Goal: Task Accomplishment & Management: Use online tool/utility

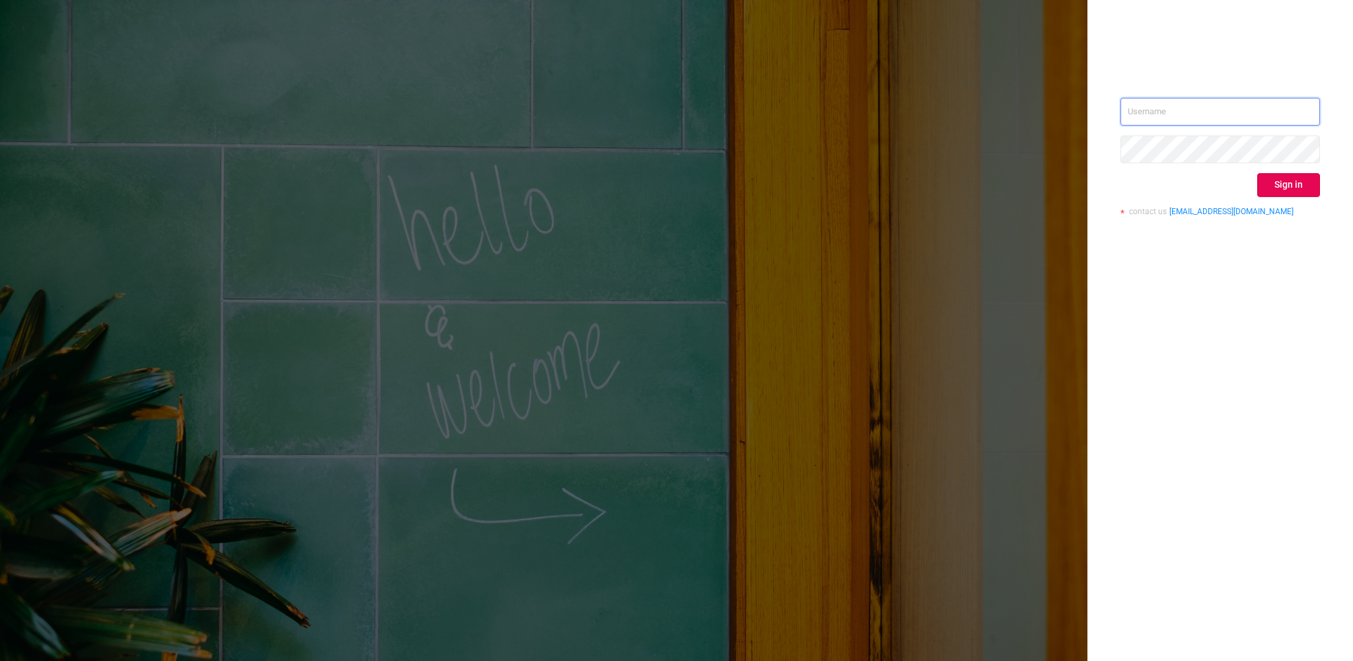
click at [1222, 121] on input "text" at bounding box center [1221, 112] width 200 height 28
click at [1230, 116] on input "text" at bounding box center [1221, 112] width 200 height 28
click at [1236, 112] on input "text" at bounding box center [1221, 112] width 200 height 28
type input "[EMAIL_ADDRESS][PERSON_NAME][DOMAIN_NAME]"
click at [1292, 184] on button "Sign in" at bounding box center [1288, 185] width 63 height 24
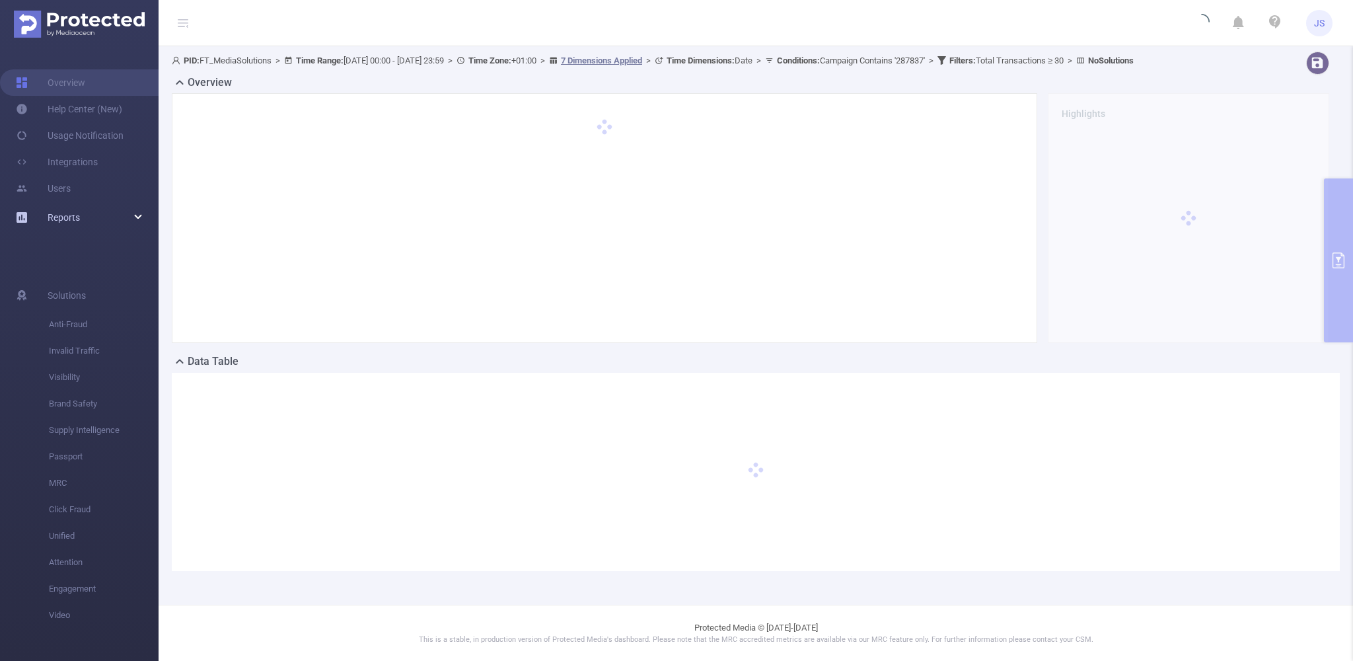
click at [139, 216] on div "Reports" at bounding box center [79, 217] width 159 height 26
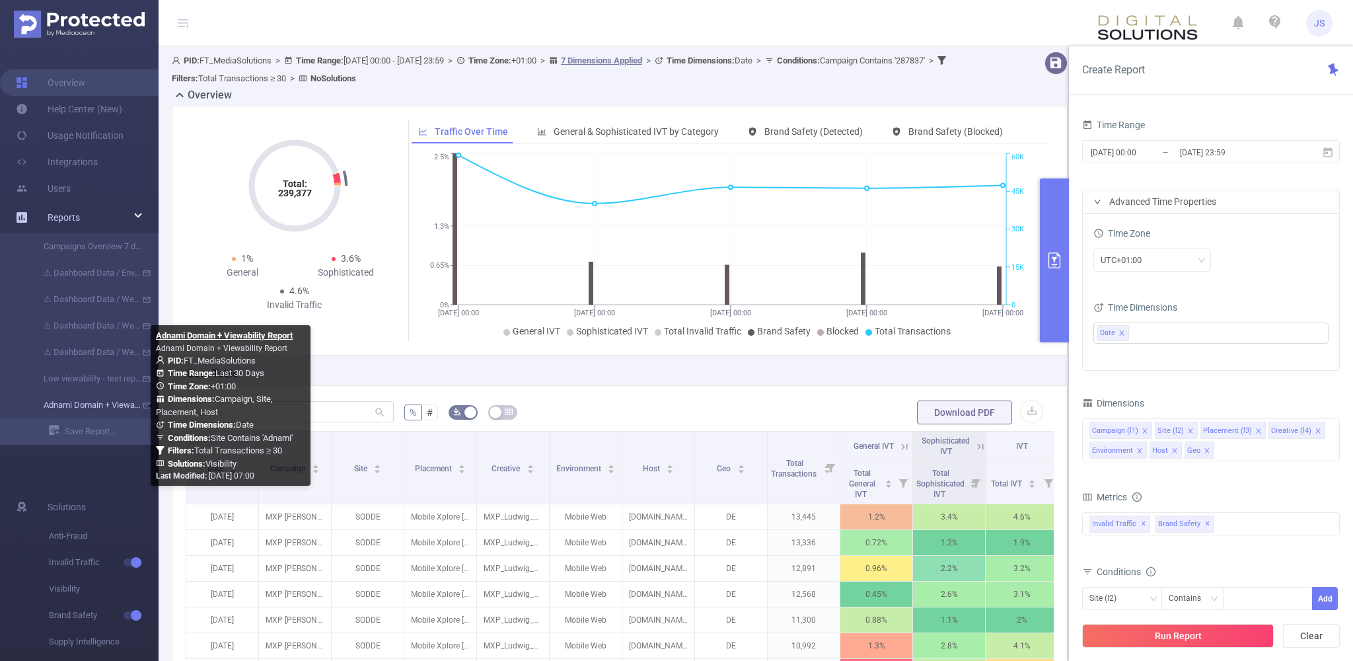
click at [86, 403] on link "Adnami Domain + Viewability Report" at bounding box center [84, 405] width 116 height 26
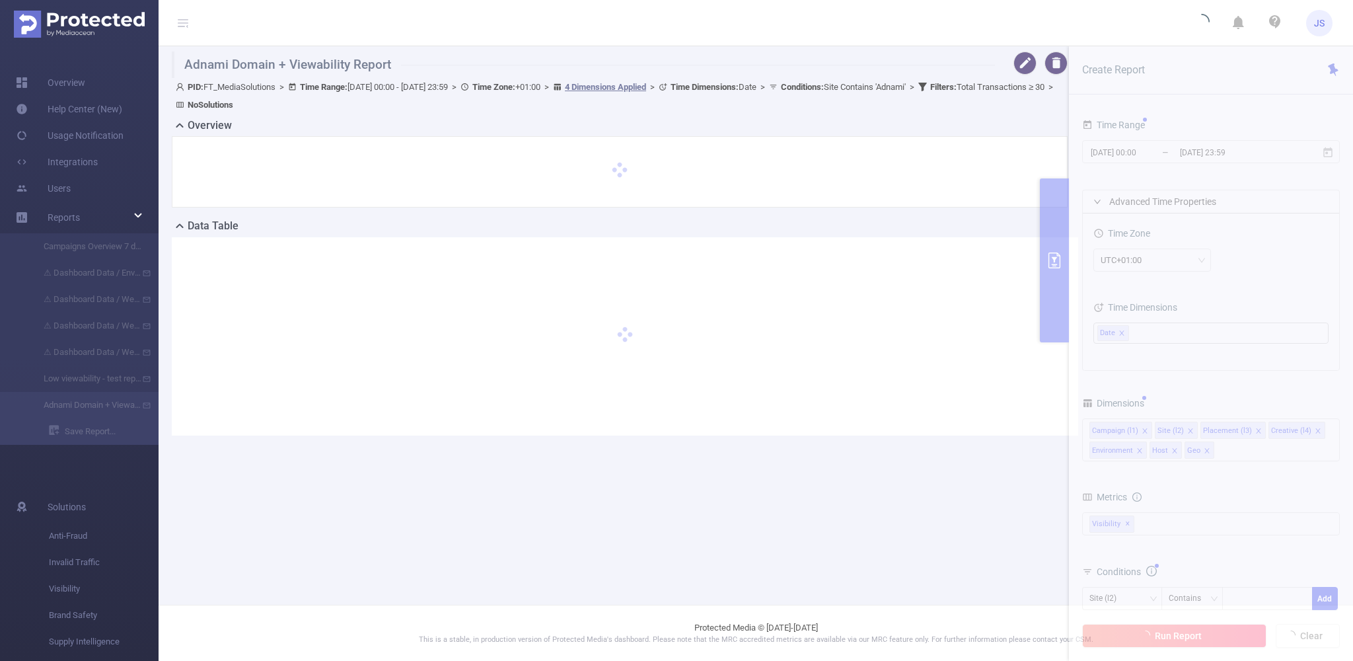
click at [1037, 57] on div at bounding box center [1037, 63] width 62 height 23
click at [1025, 63] on button "button" at bounding box center [1025, 63] width 23 height 23
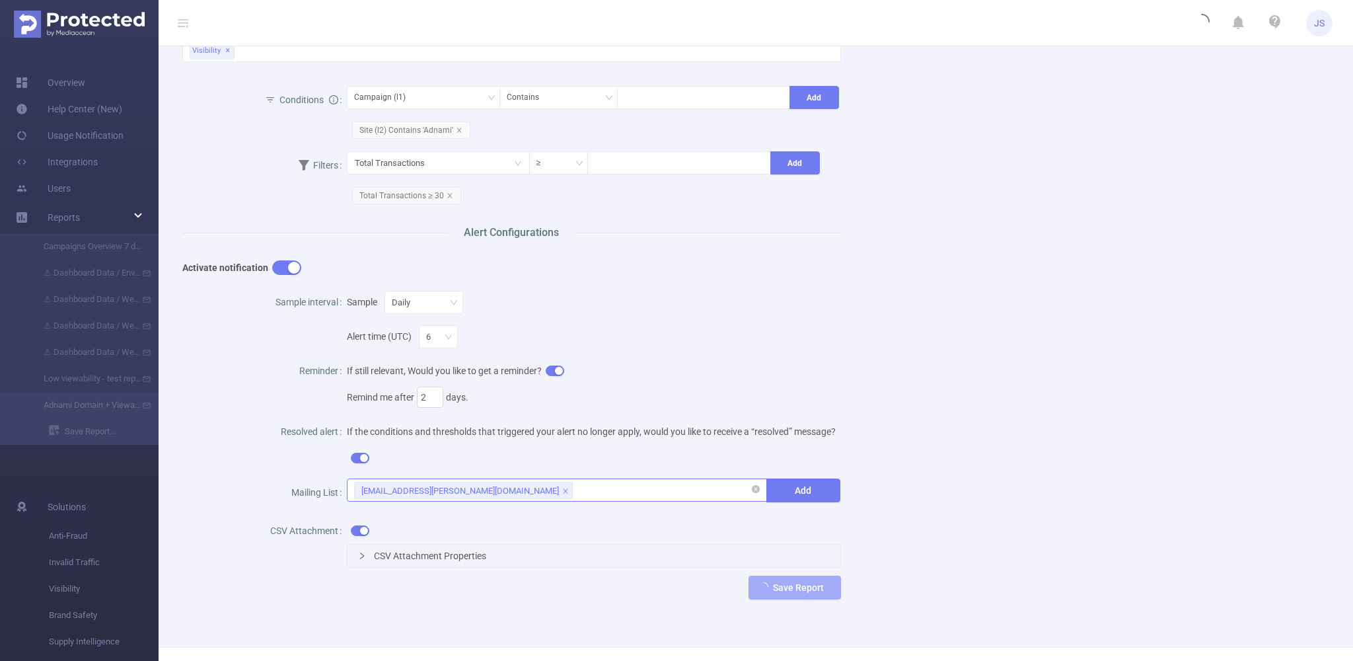
scroll to position [432, 0]
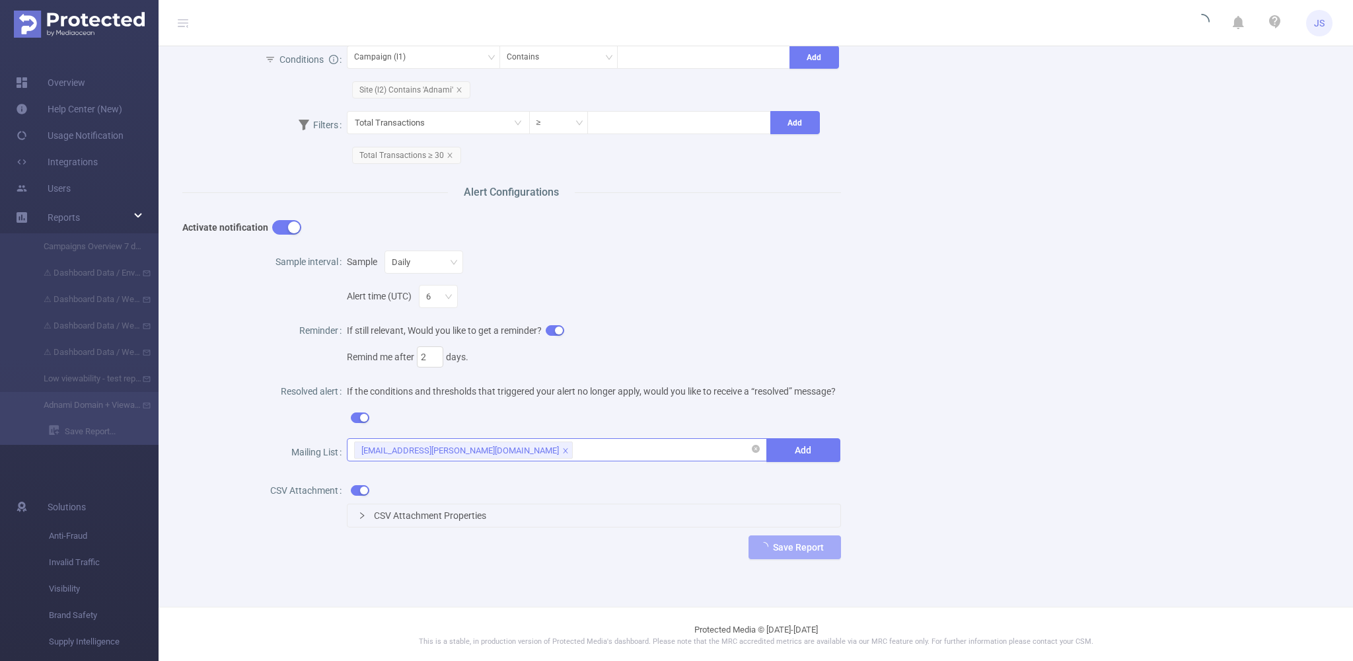
click at [519, 450] on div "[EMAIL_ADDRESS][PERSON_NAME][DOMAIN_NAME]" at bounding box center [556, 450] width 405 height 22
paste input
click at [523, 453] on div "[EMAIL_ADDRESS][PERSON_NAME][DOMAIN_NAME]" at bounding box center [556, 450] width 405 height 22
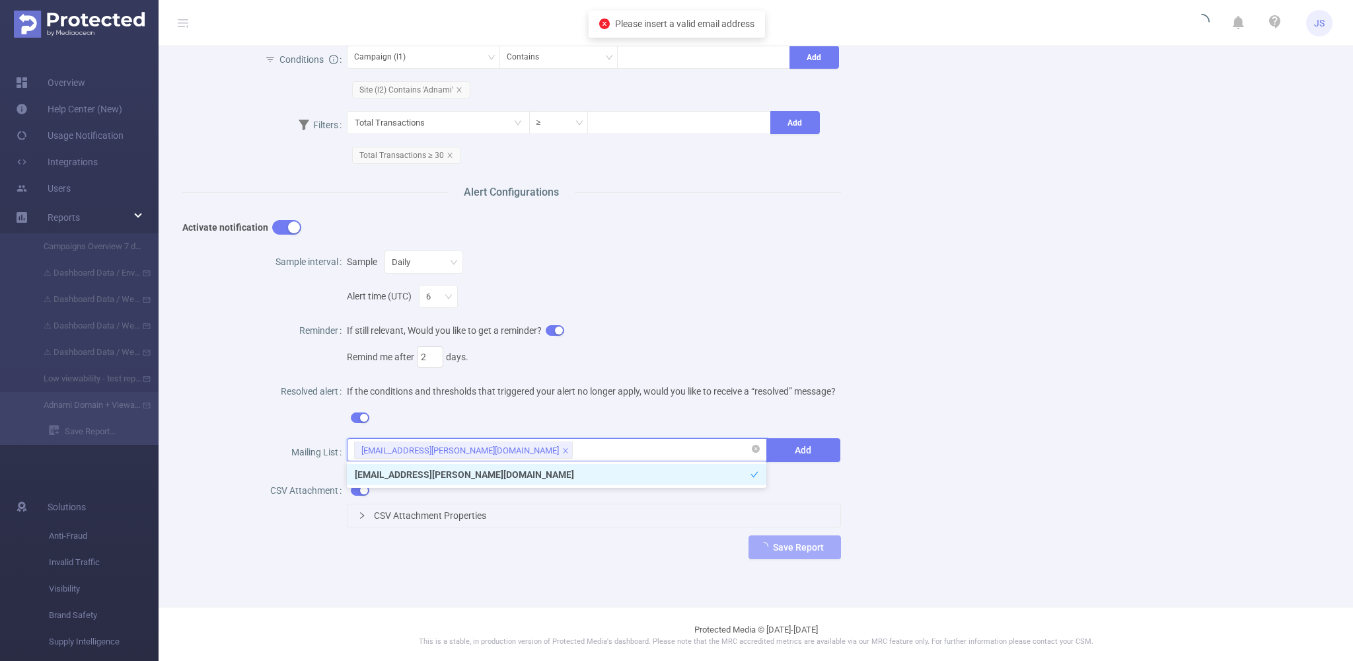
paste input
click at [523, 453] on div "[EMAIL_ADDRESS][PERSON_NAME][DOMAIN_NAME]" at bounding box center [556, 450] width 405 height 22
type input "s"
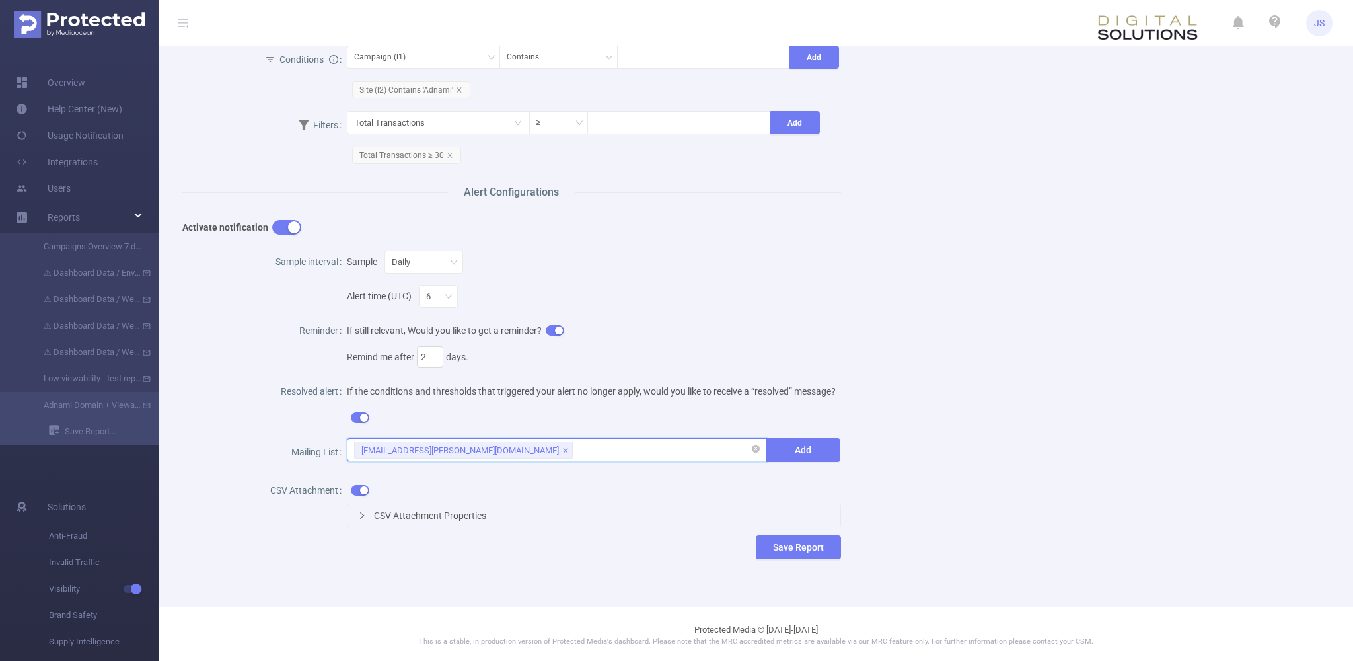
click at [561, 456] on div "[EMAIL_ADDRESS][PERSON_NAME][DOMAIN_NAME]" at bounding box center [556, 450] width 405 height 22
paste input ""[PERSON_NAME]" <[PERSON_NAME][EMAIL_ADDRESS][DOMAIN_NAME]>"
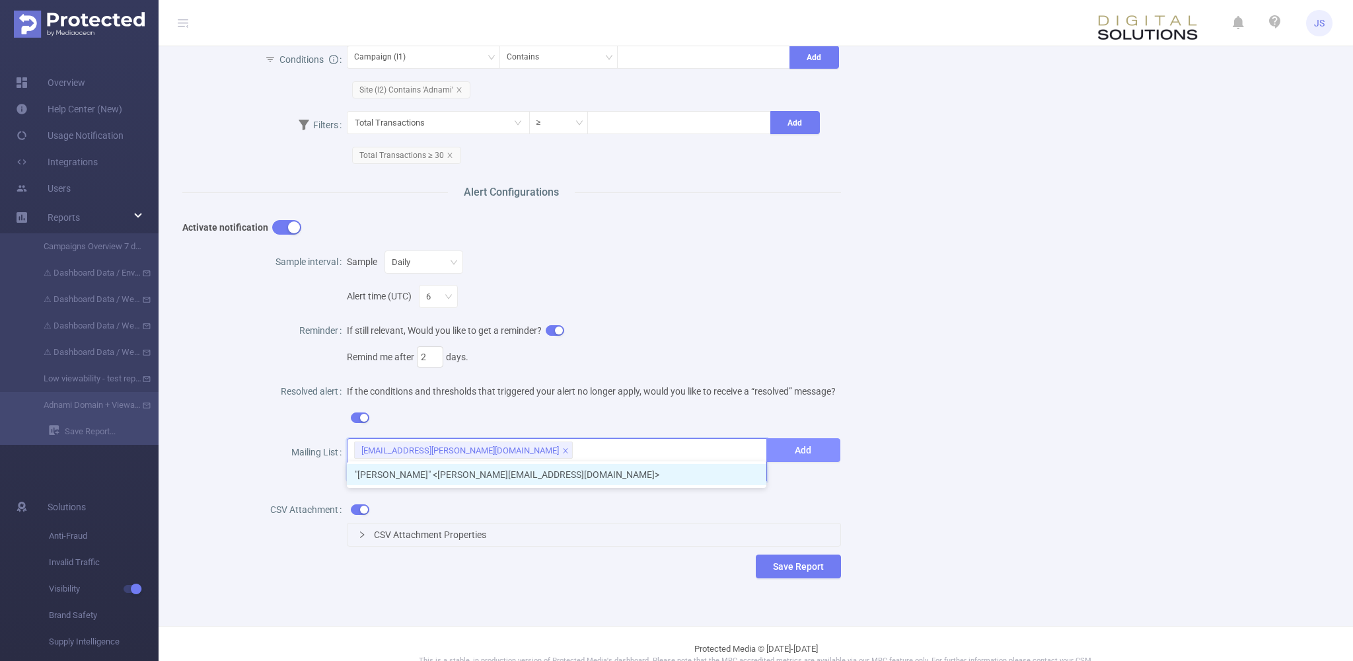
type input ""[PERSON_NAME]" <[PERSON_NAME][EMAIL_ADDRESS][DOMAIN_NAME]>"
click at [804, 445] on button "Add" at bounding box center [803, 450] width 74 height 24
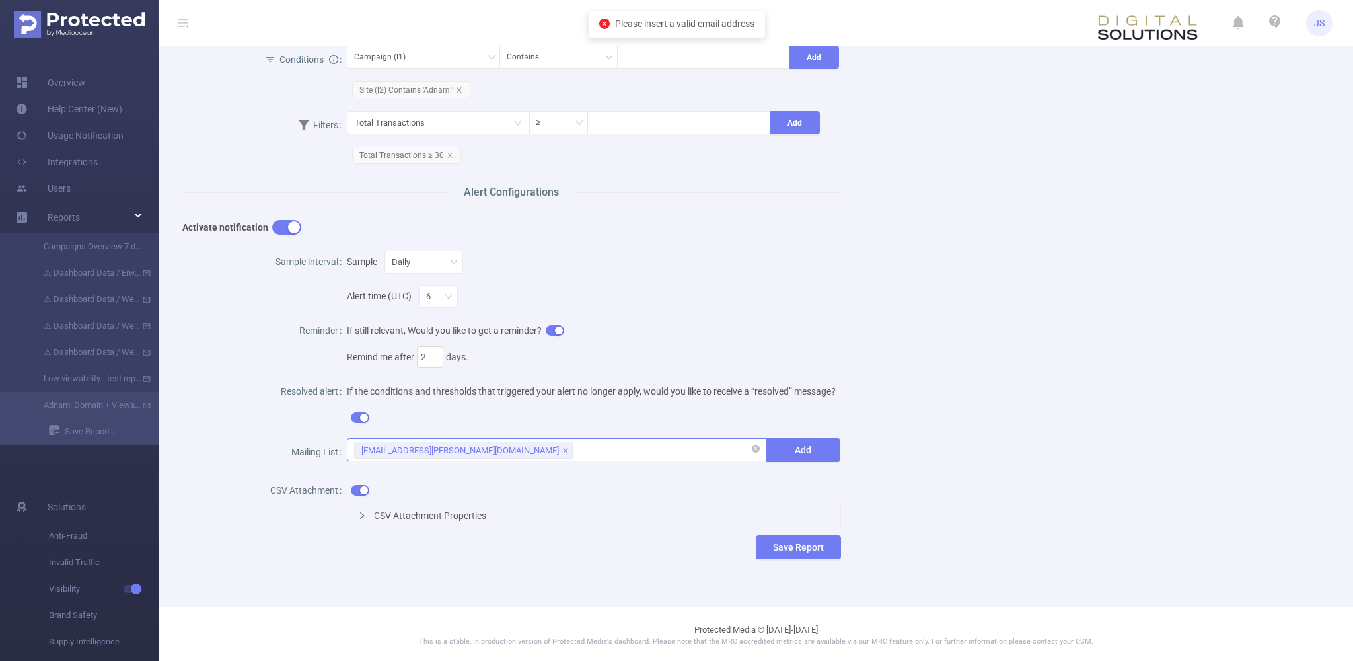
click at [673, 456] on div "[EMAIL_ADDRESS][PERSON_NAME][DOMAIN_NAME]" at bounding box center [556, 450] width 405 height 22
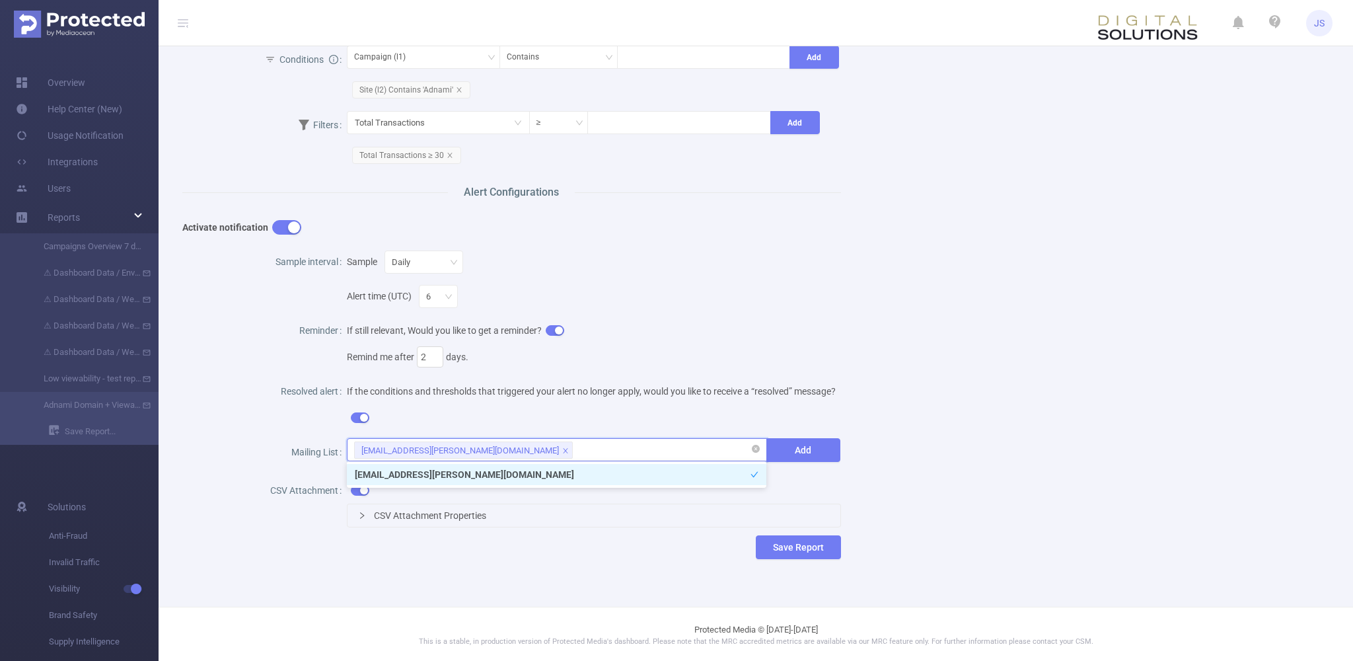
paste input ""[PERSON_NAME]" <[PERSON_NAME][EMAIL_ADDRESS][DOMAIN_NAME]>"
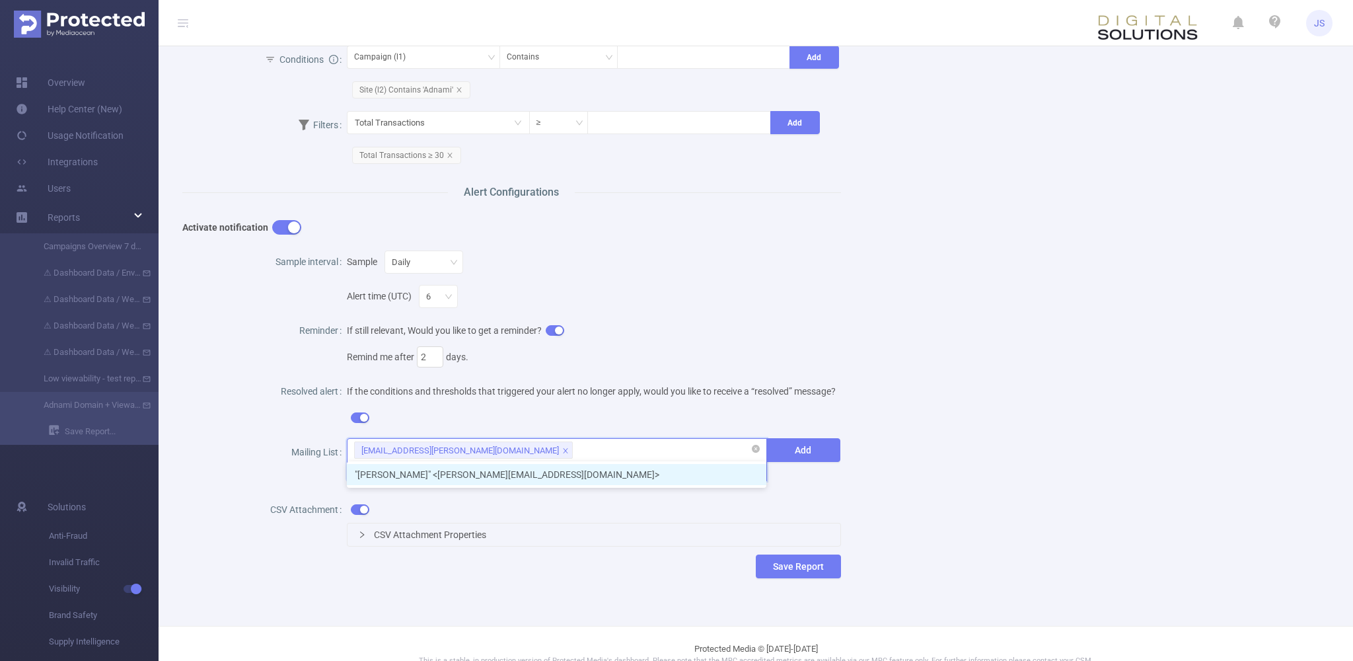
drag, startPoint x: 578, startPoint y: 447, endPoint x: 494, endPoint y: 451, distance: 84.0
click at [494, 461] on input ""[PERSON_NAME]" <[PERSON_NAME][EMAIL_ADDRESS][DOMAIN_NAME]>" at bounding box center [457, 469] width 206 height 17
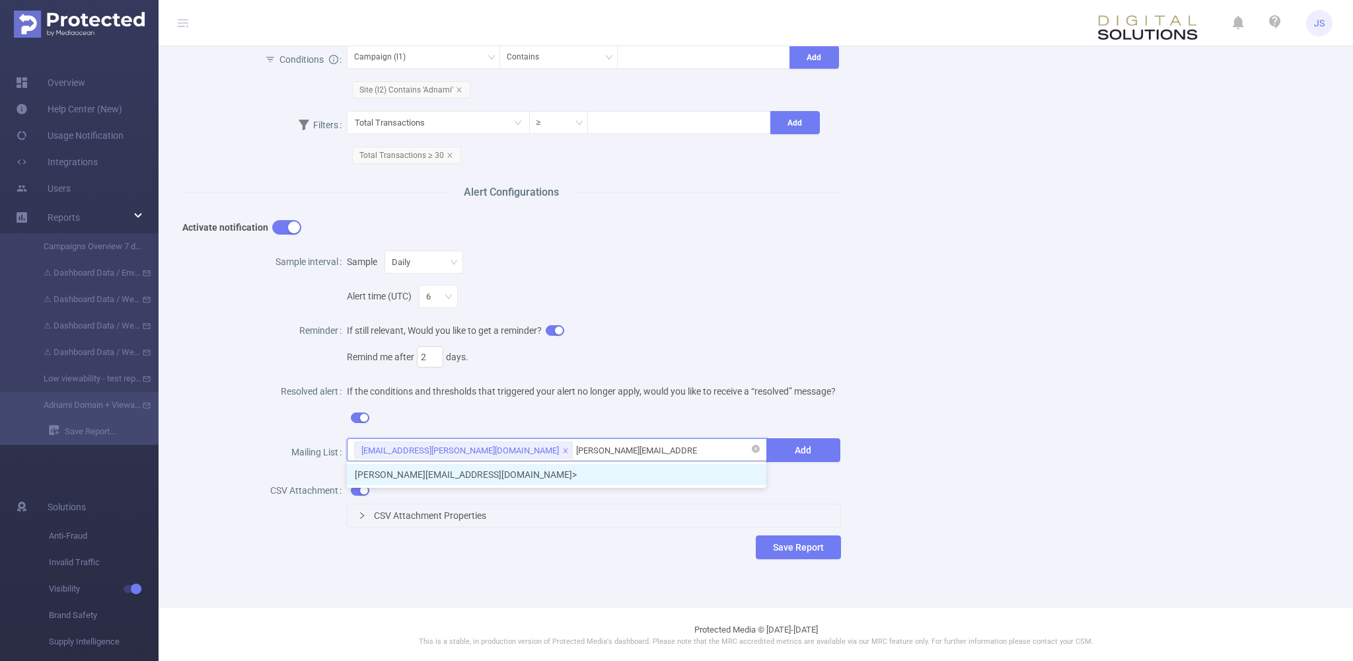
type input "[PERSON_NAME][EMAIL_ADDRESS][DOMAIN_NAME]"
click at [443, 475] on li "[PERSON_NAME][EMAIL_ADDRESS][DOMAIN_NAME]" at bounding box center [557, 474] width 420 height 21
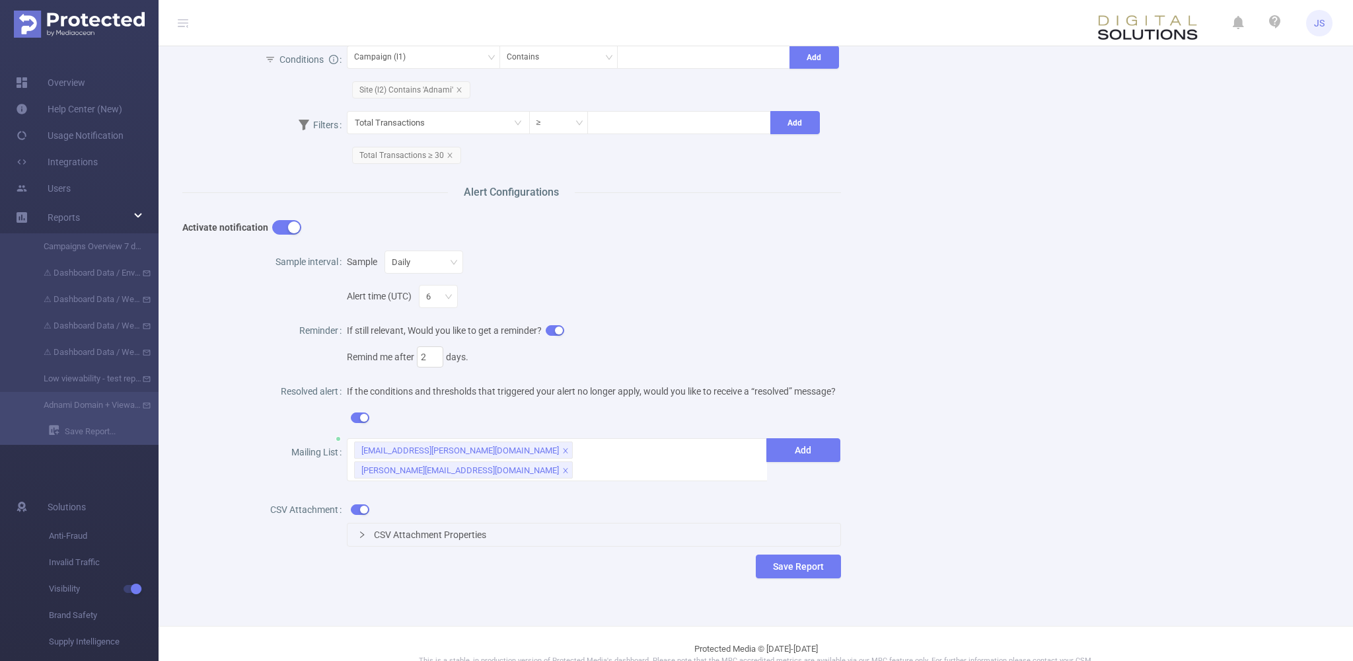
click at [977, 465] on div "Name Adnami Domain + Viewability Report Description Adnami Domain + Viewability…" at bounding box center [751, 122] width 1168 height 953
drag, startPoint x: 687, startPoint y: 460, endPoint x: 694, endPoint y: 449, distance: 13.4
click at [687, 459] on span "[EMAIL_ADDRESS][PERSON_NAME][DOMAIN_NAME] [DOMAIN_NAME][EMAIL_ADDRESS][DOMAIN_N…" at bounding box center [594, 459] width 494 height 43
click at [694, 449] on div "[EMAIL_ADDRESS][PERSON_NAME][DOMAIN_NAME] [DOMAIN_NAME][EMAIL_ADDRESS][DOMAIN_N…" at bounding box center [556, 450] width 405 height 22
paste input "[PERSON_NAME][EMAIL_ADDRESS][PERSON_NAME][DOMAIN_NAME]"
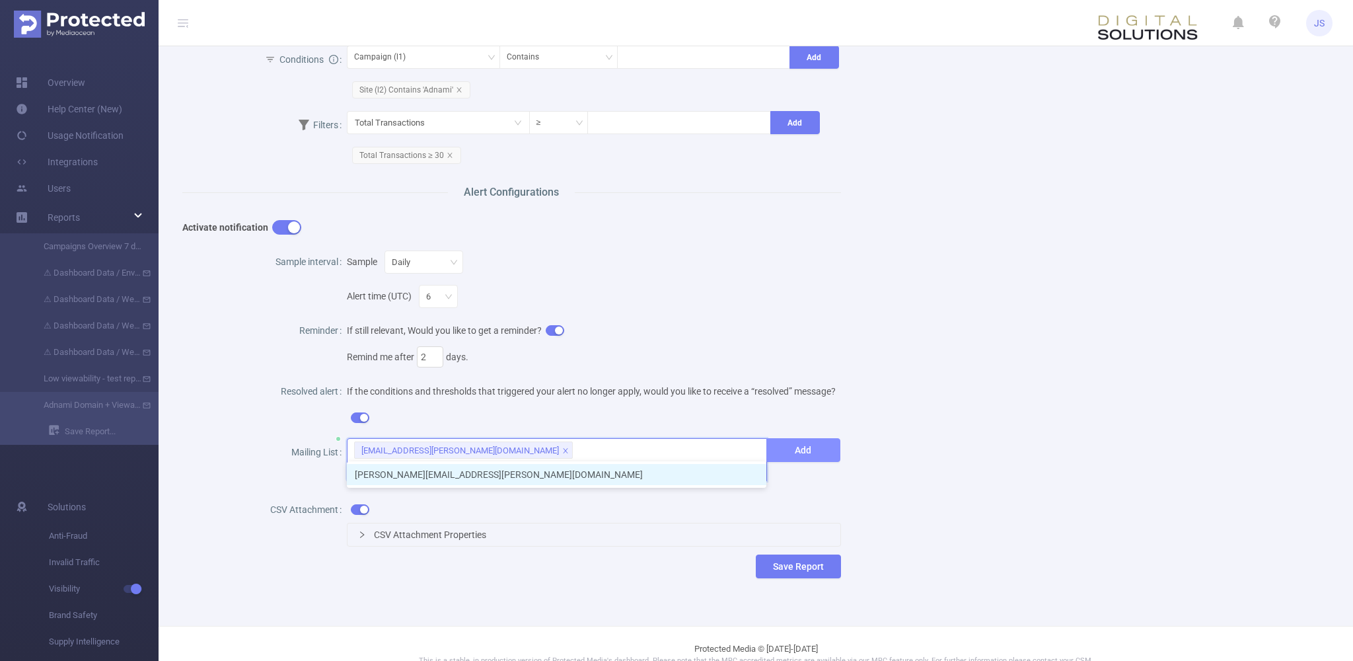
type input "[PERSON_NAME][EMAIL_ADDRESS][PERSON_NAME][DOMAIN_NAME]"
click at [810, 445] on button "Add" at bounding box center [803, 450] width 74 height 24
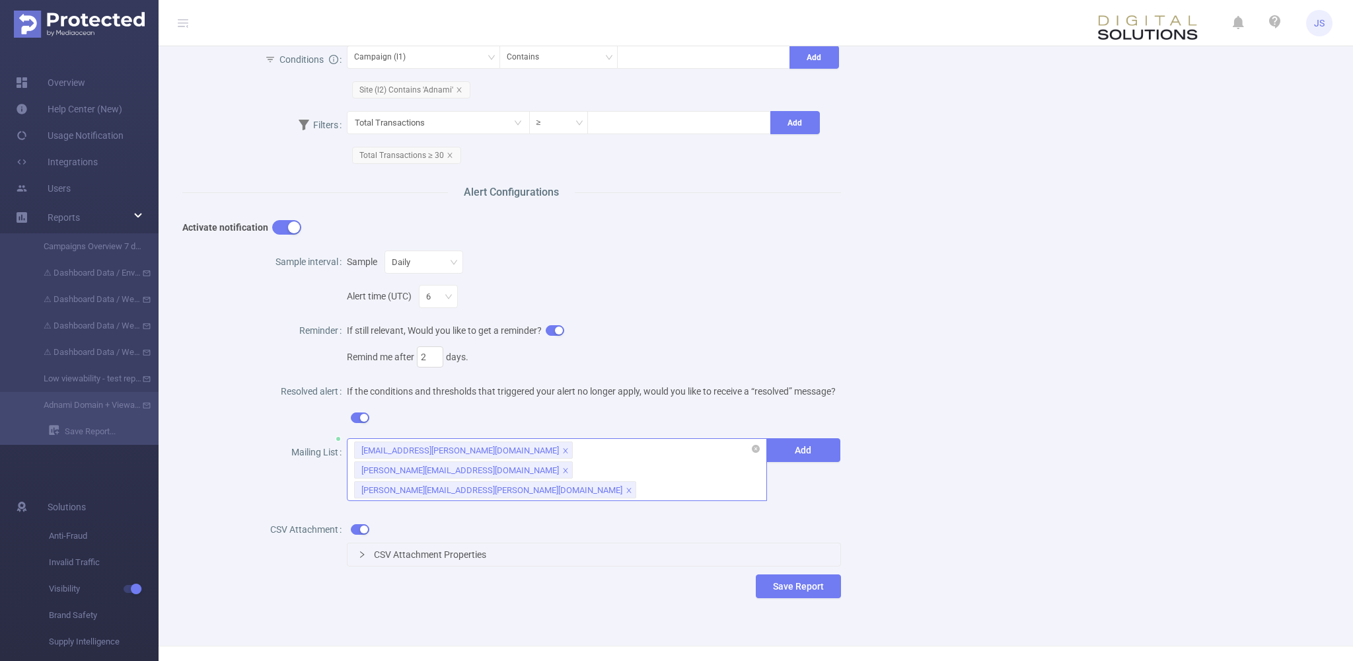
click at [665, 465] on div "[EMAIL_ADDRESS][PERSON_NAME][DOMAIN_NAME] [DOMAIN_NAME][EMAIL_ADDRESS][DOMAIN_N…" at bounding box center [557, 469] width 420 height 63
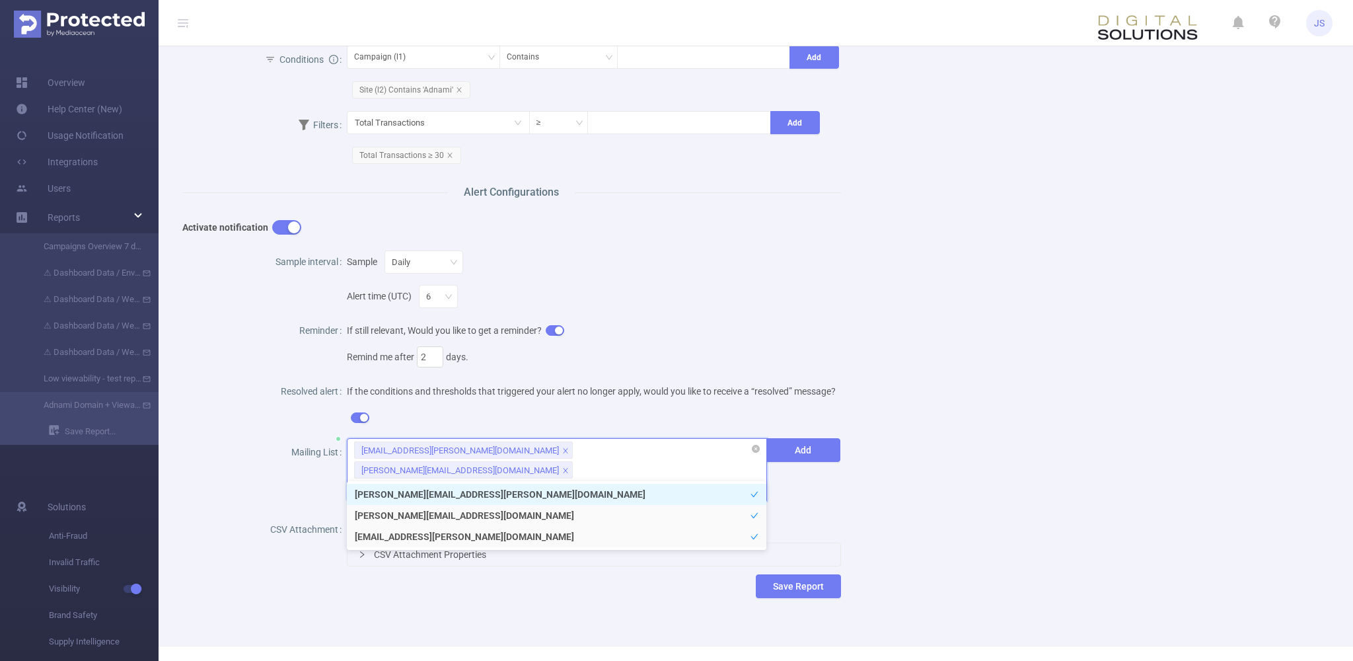
paste input "[EMAIL_ADDRESS][DOMAIN_NAME]"
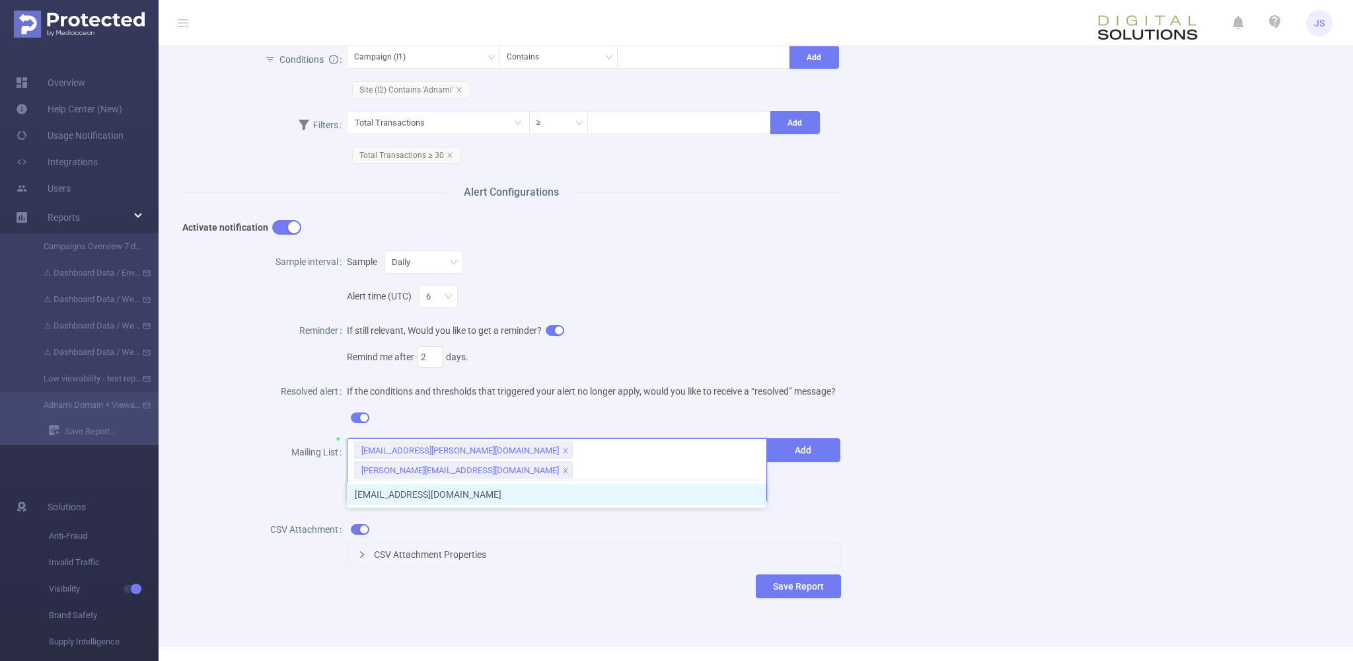
type input "[EMAIL_ADDRESS][DOMAIN_NAME]"
click at [956, 491] on div "Name Adnami Domain + Viewability Report Description Adnami Domain + Viewability…" at bounding box center [751, 132] width 1168 height 973
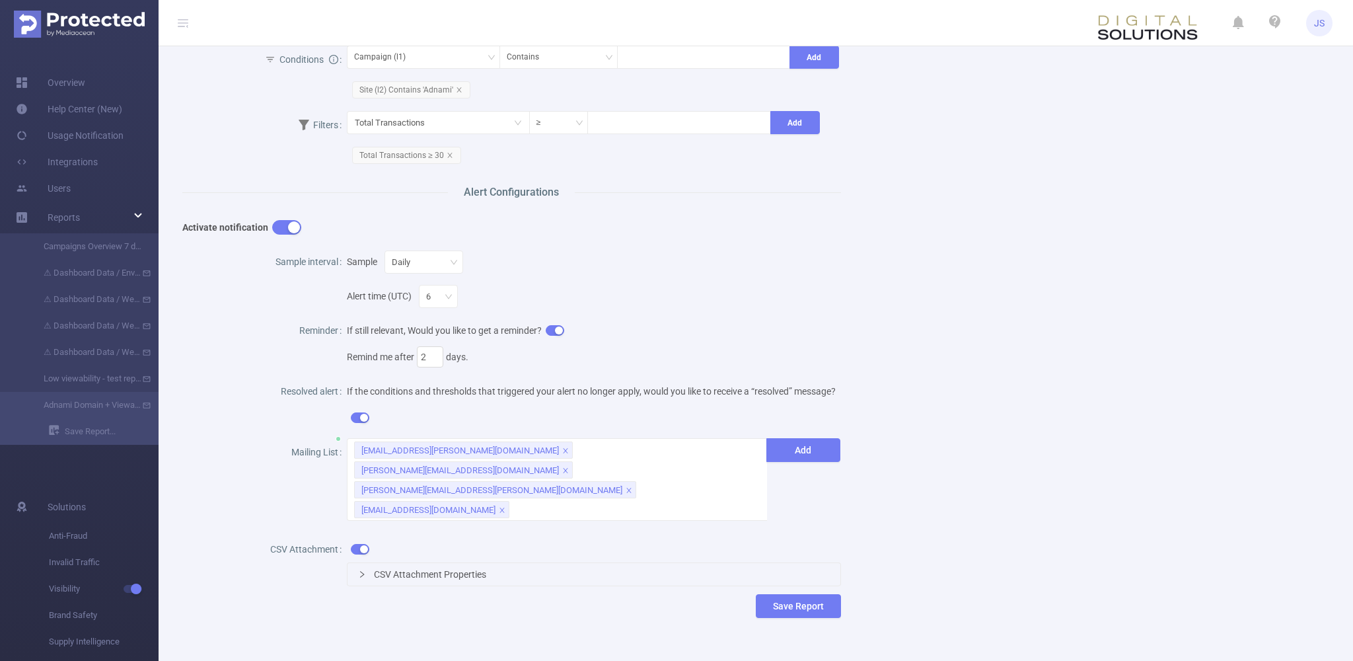
click at [427, 569] on span "CSV Attachment Properties" at bounding box center [430, 574] width 112 height 11
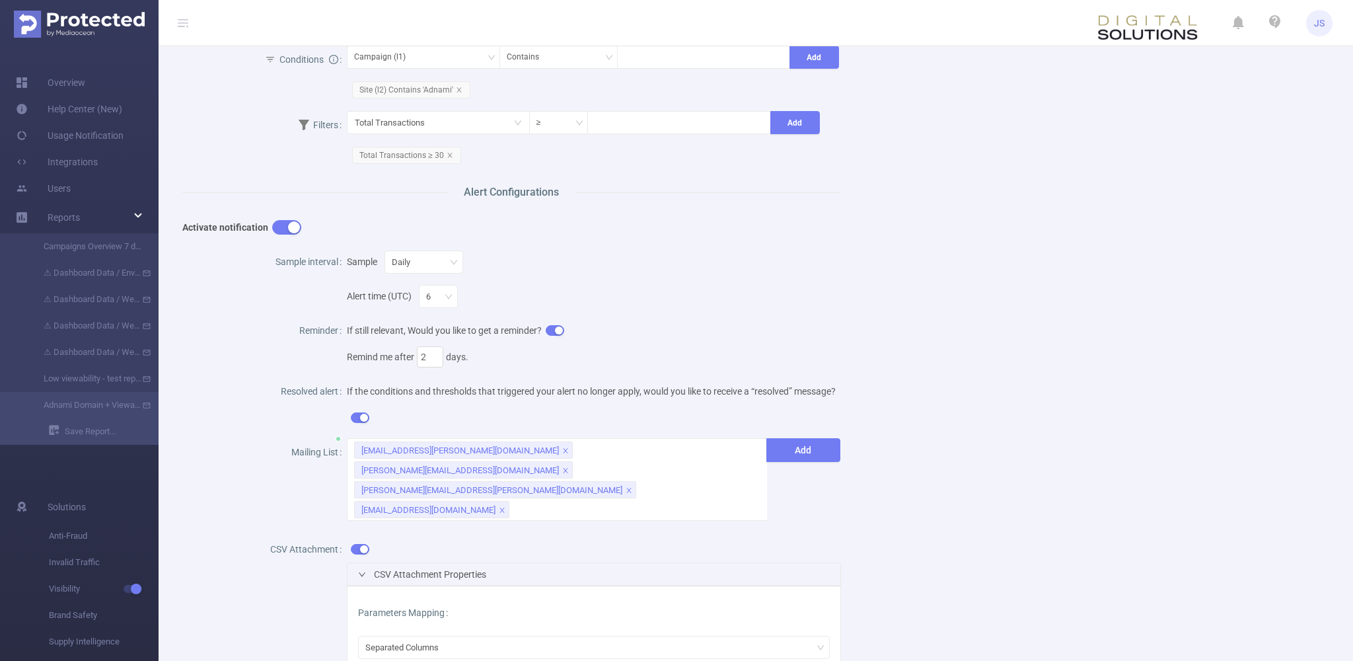
click at [205, 340] on div "Reminder" at bounding box center [264, 332] width 165 height 34
click at [559, 330] on button "button" at bounding box center [555, 330] width 19 height 11
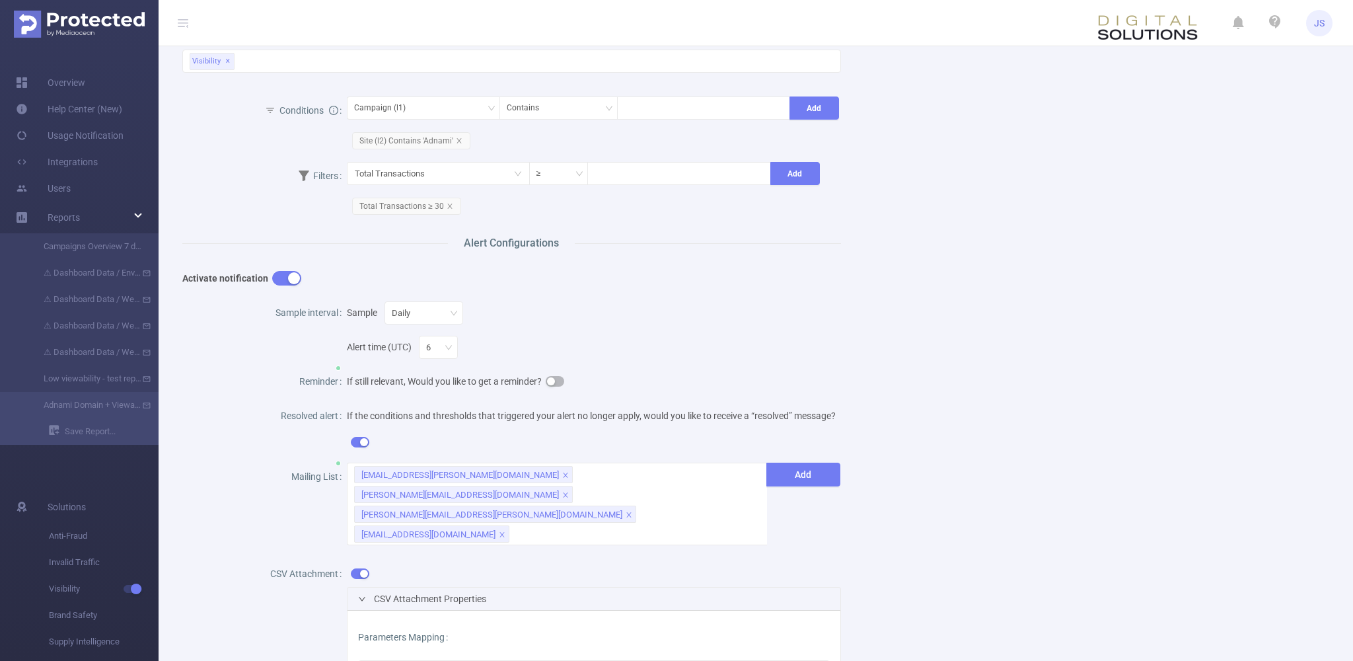
scroll to position [316, 0]
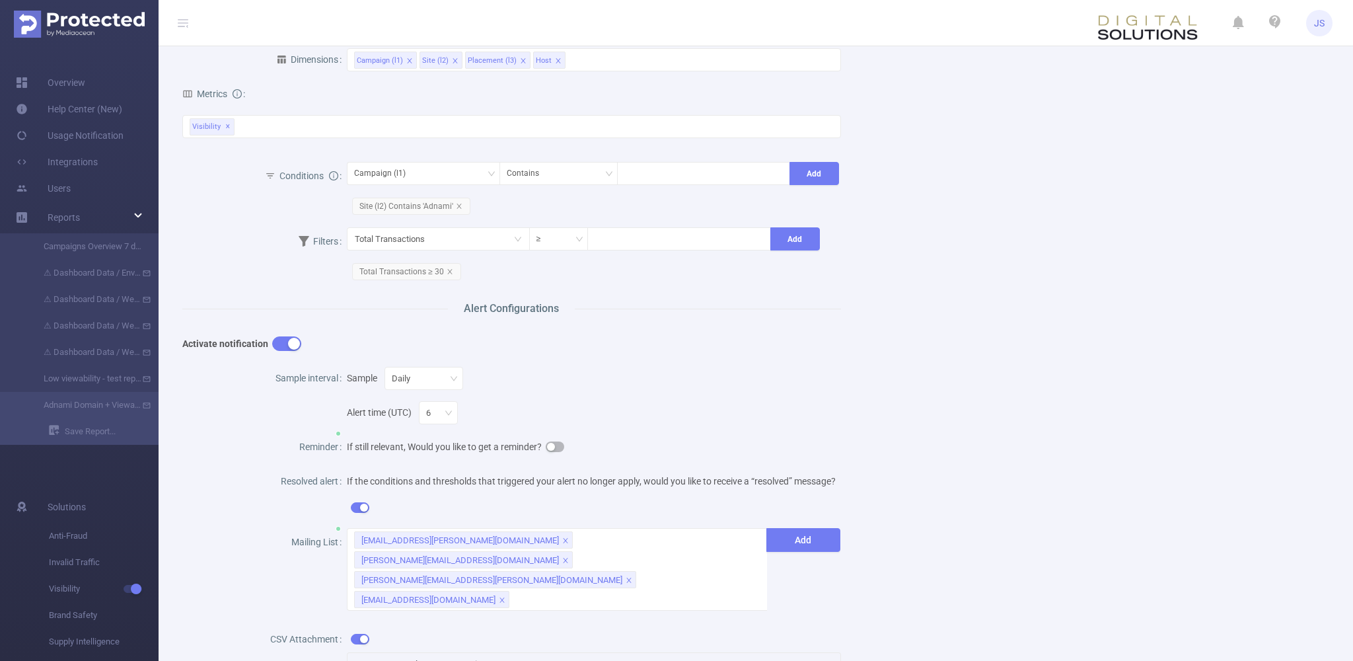
click at [786, 340] on div "Activate notification" at bounding box center [511, 345] width 659 height 34
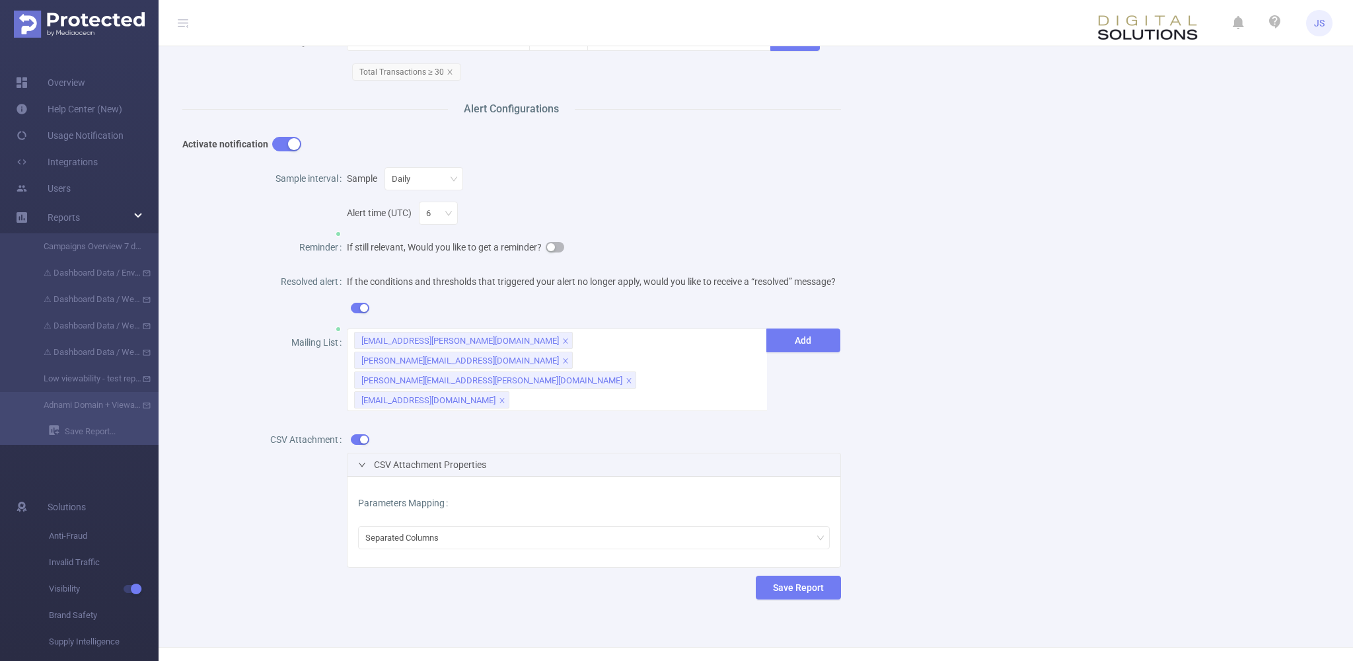
scroll to position [249, 0]
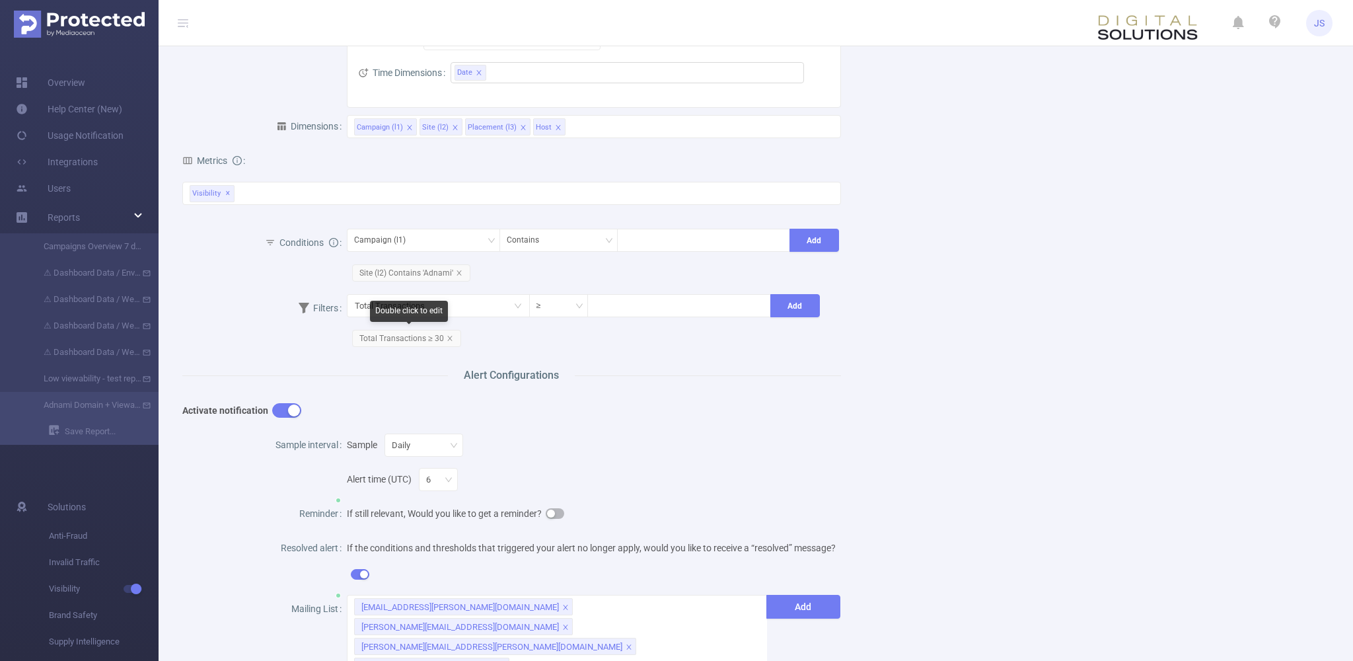
click at [451, 342] on span "Total Transactions ≥ 30" at bounding box center [406, 338] width 109 height 17
click at [448, 339] on icon "icon: close" at bounding box center [450, 338] width 7 height 7
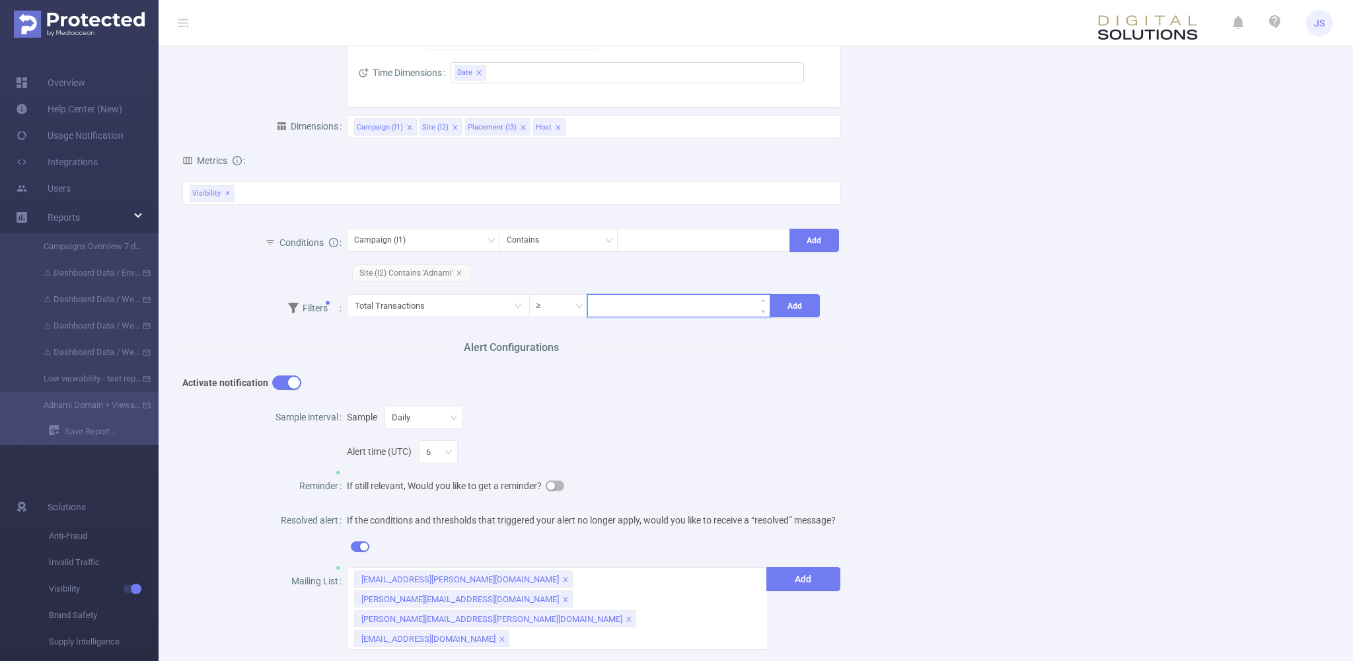
click at [626, 305] on input at bounding box center [679, 305] width 182 height 20
type input "10"
click at [804, 304] on button "Add" at bounding box center [795, 305] width 50 height 23
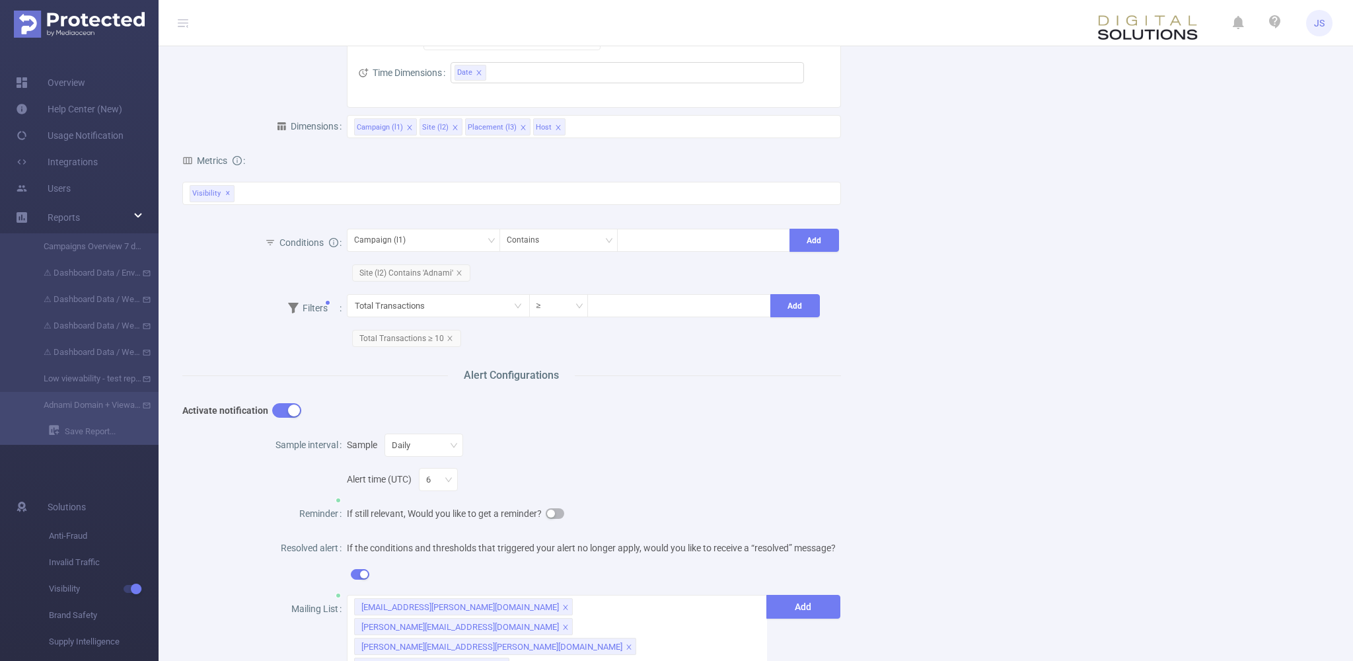
click at [687, 419] on div "Activate notification" at bounding box center [511, 411] width 659 height 34
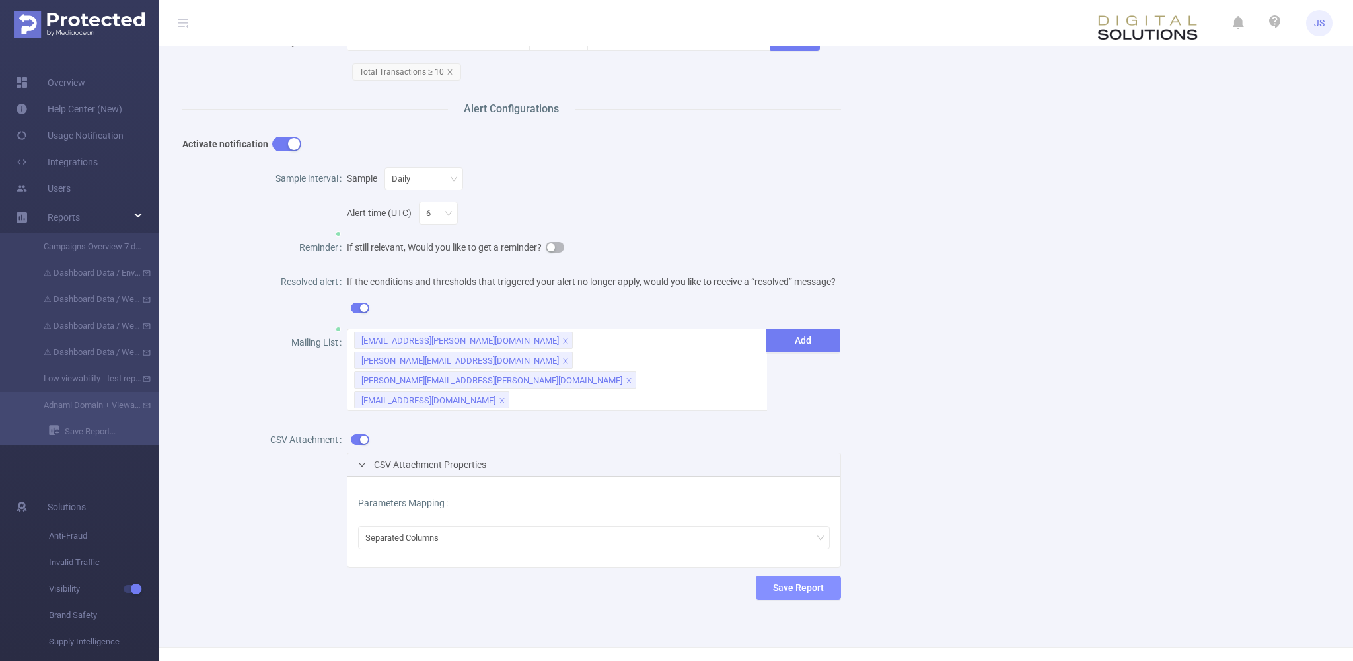
click at [786, 576] on button "Save Report" at bounding box center [798, 588] width 85 height 24
click at [865, 502] on button "Save" at bounding box center [861, 506] width 30 height 16
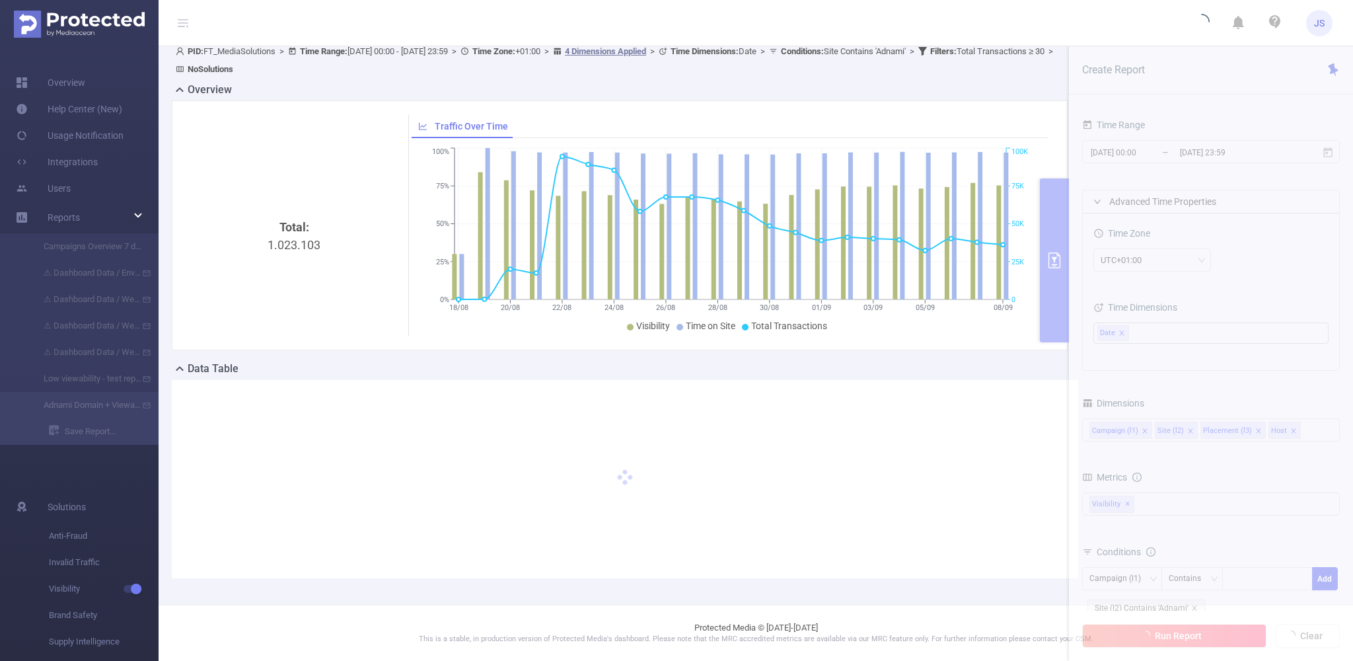
scroll to position [20, 0]
